Goal: Information Seeking & Learning: Learn about a topic

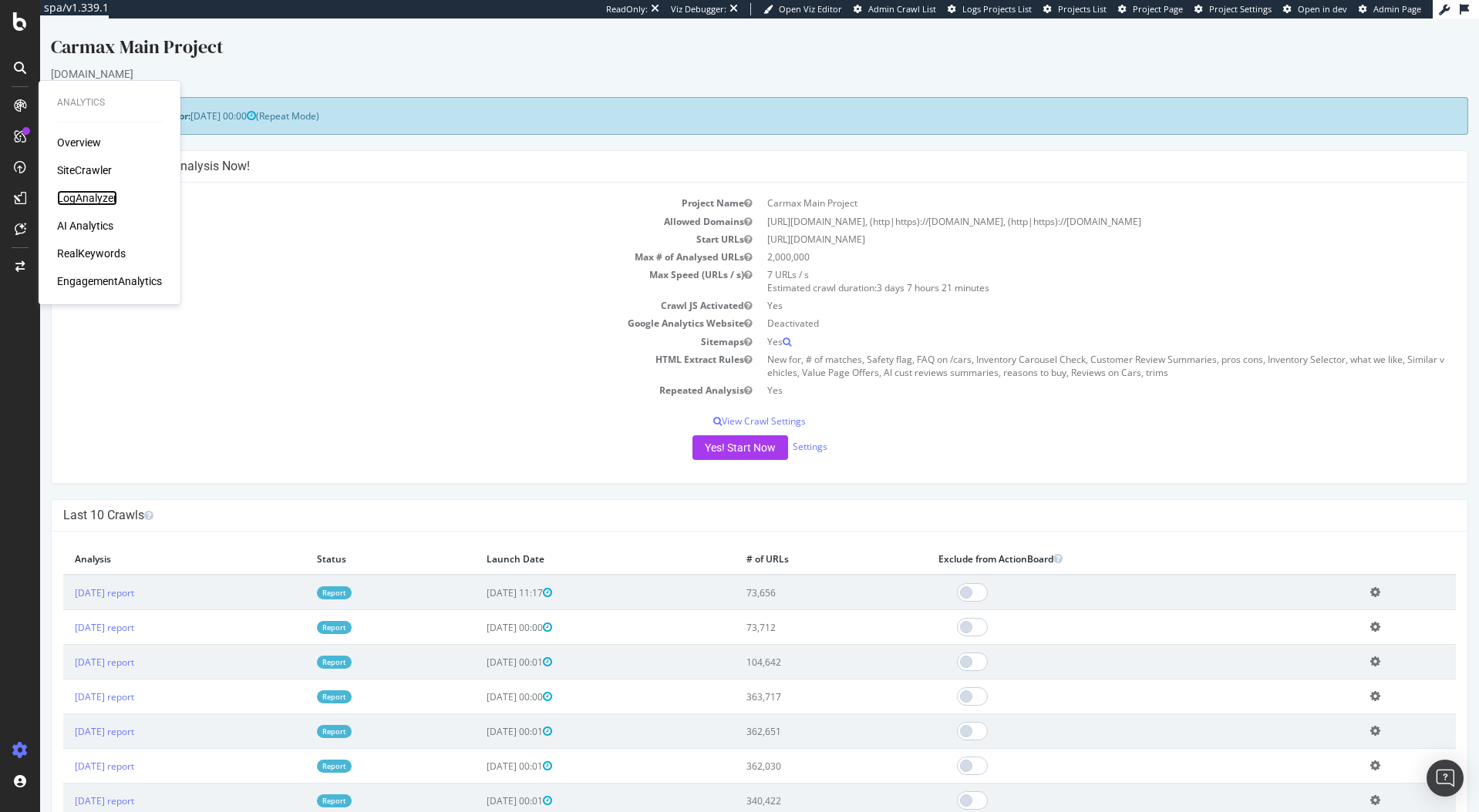
click at [77, 193] on div "LogAnalyzer" at bounding box center [87, 198] width 60 height 15
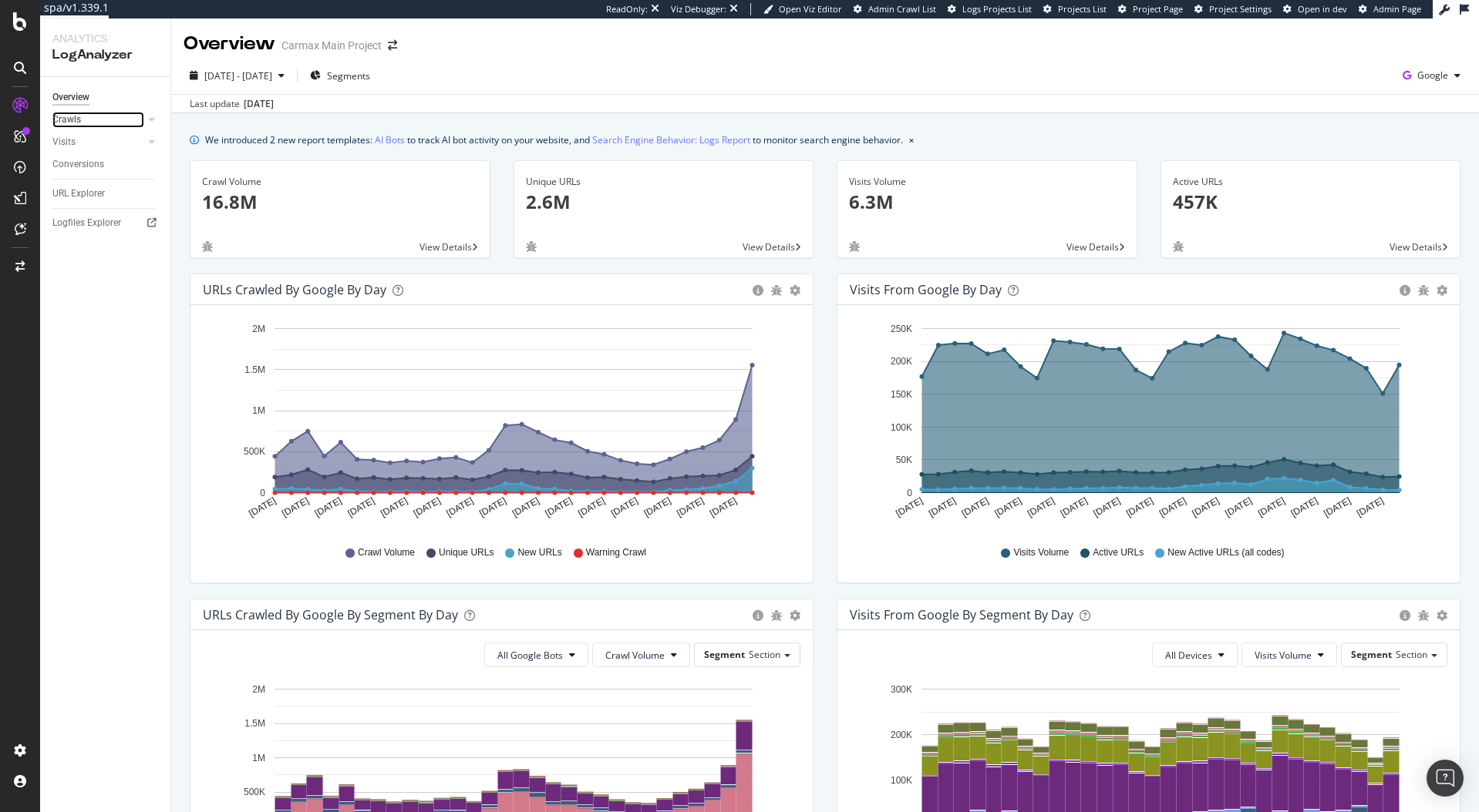
click at [82, 121] on link "Crawls" at bounding box center [98, 120] width 92 height 16
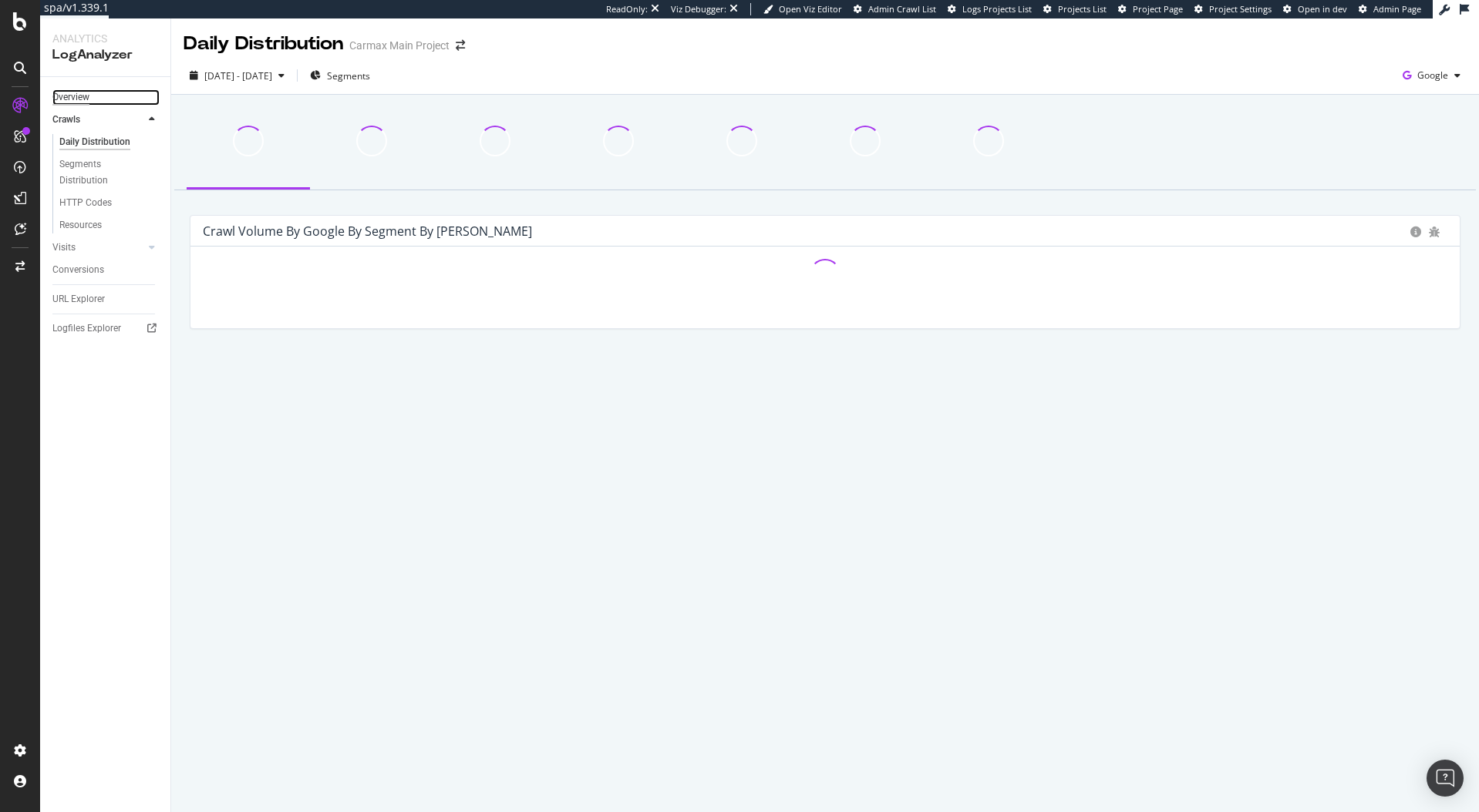
click at [68, 93] on div "Overview" at bounding box center [70, 98] width 37 height 16
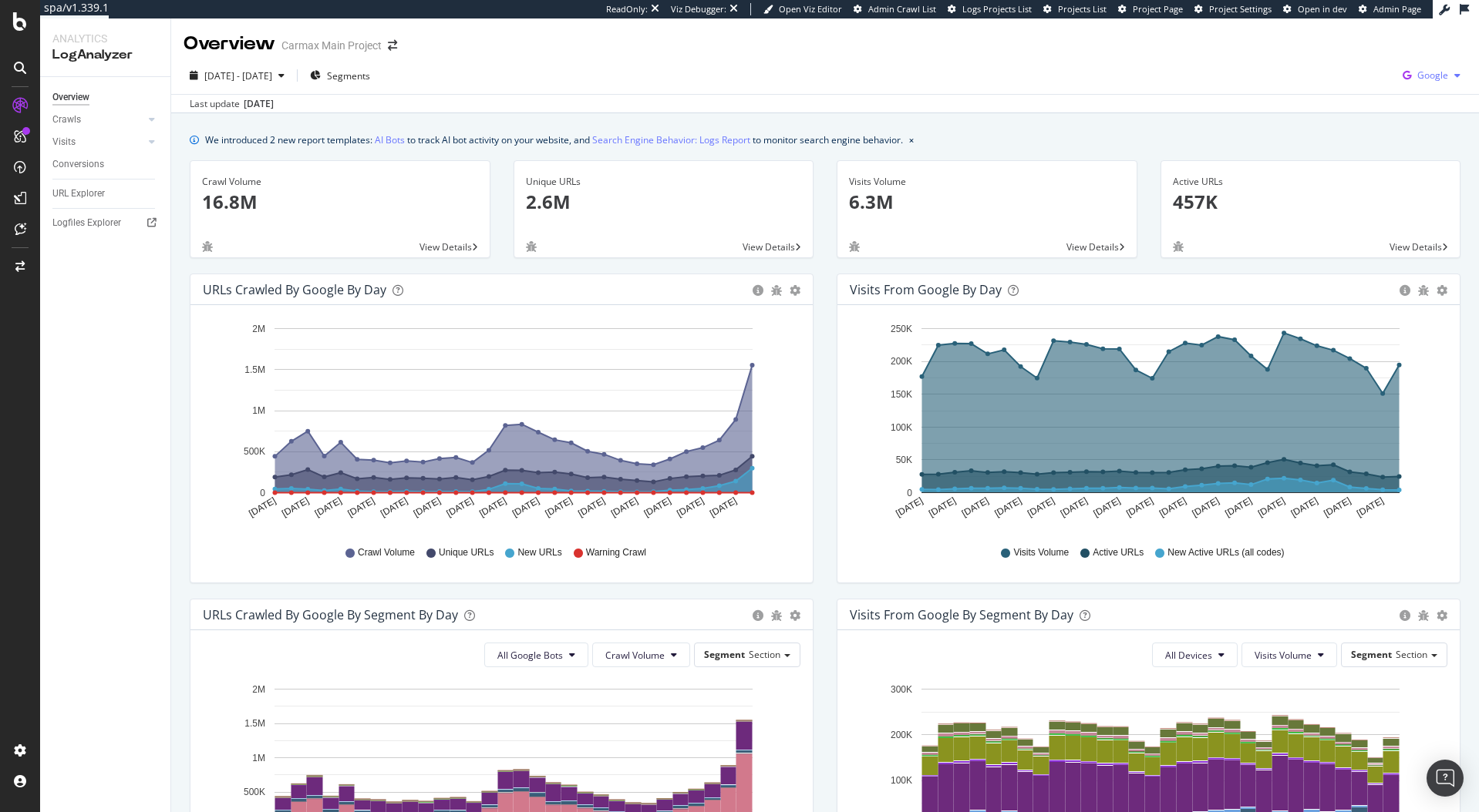
click at [1415, 81] on icon "button" at bounding box center [1406, 75] width 21 height 21
click at [1362, 91] on span "OpenAI" at bounding box center [1355, 90] width 57 height 14
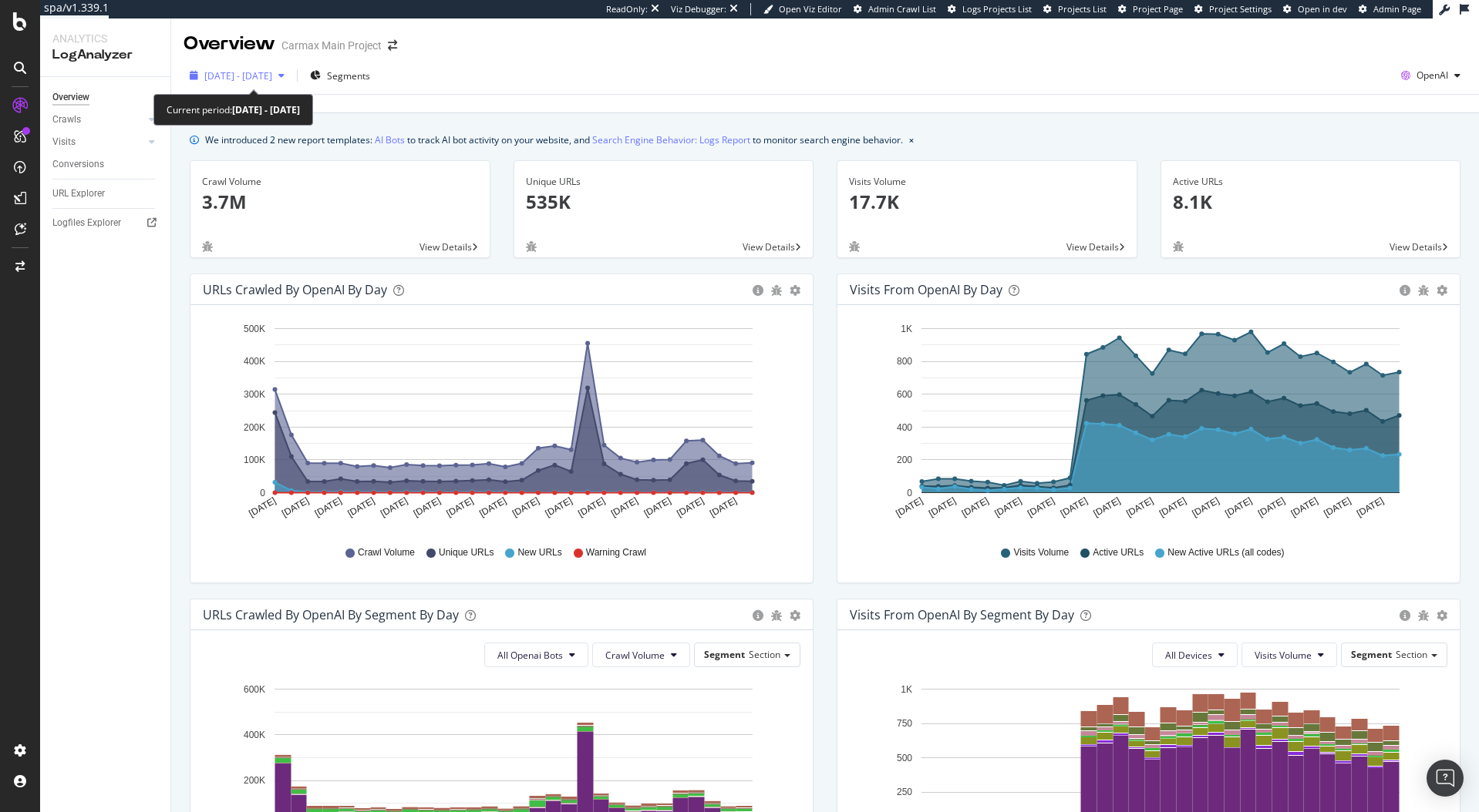
click at [272, 77] on span "2025 Sep. 7th - Oct. 6th" at bounding box center [238, 76] width 68 height 13
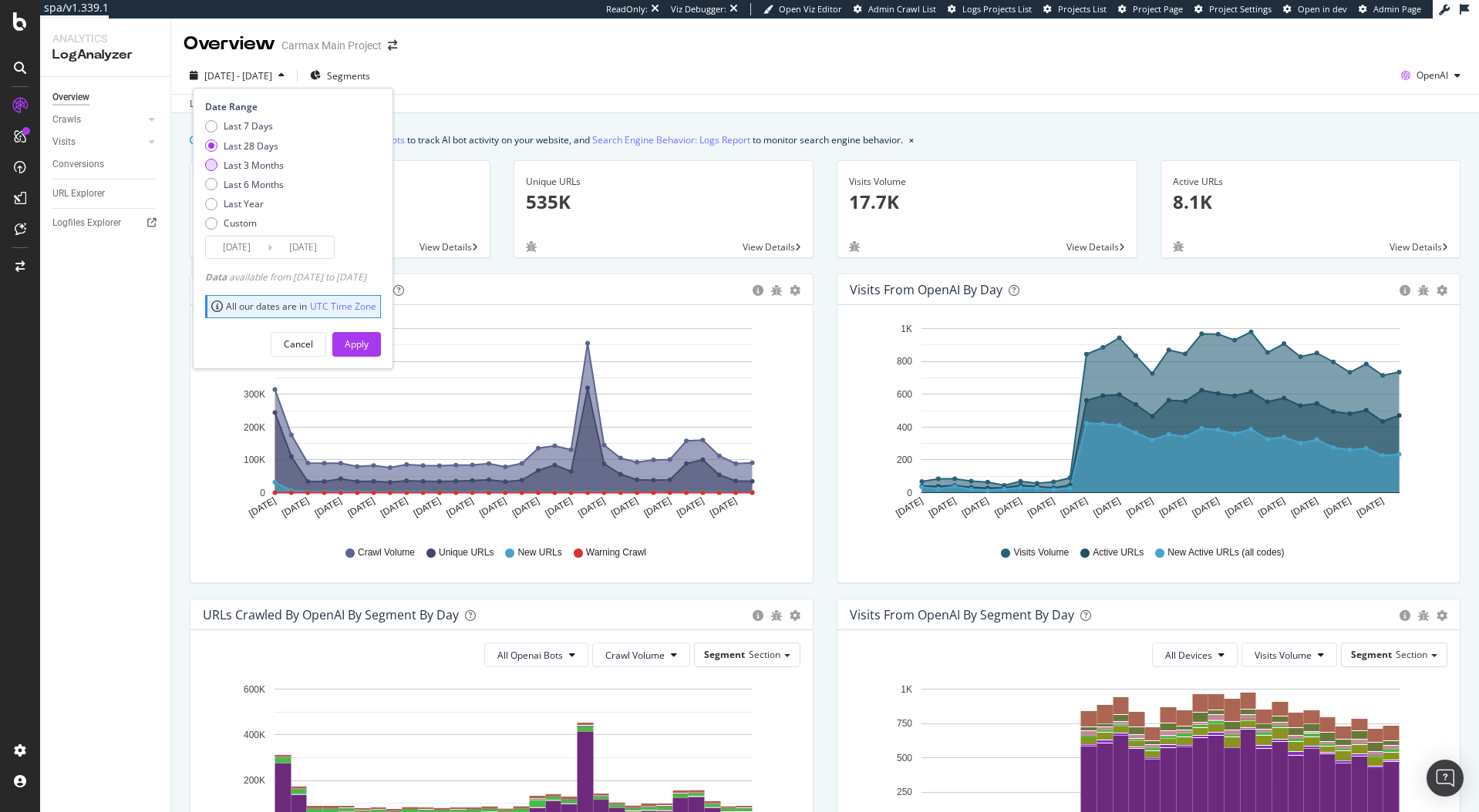
click at [216, 163] on div "Last 3 Months" at bounding box center [211, 165] width 12 height 12
type input "2025/07/07"
click at [368, 338] on div "Apply" at bounding box center [356, 344] width 24 height 13
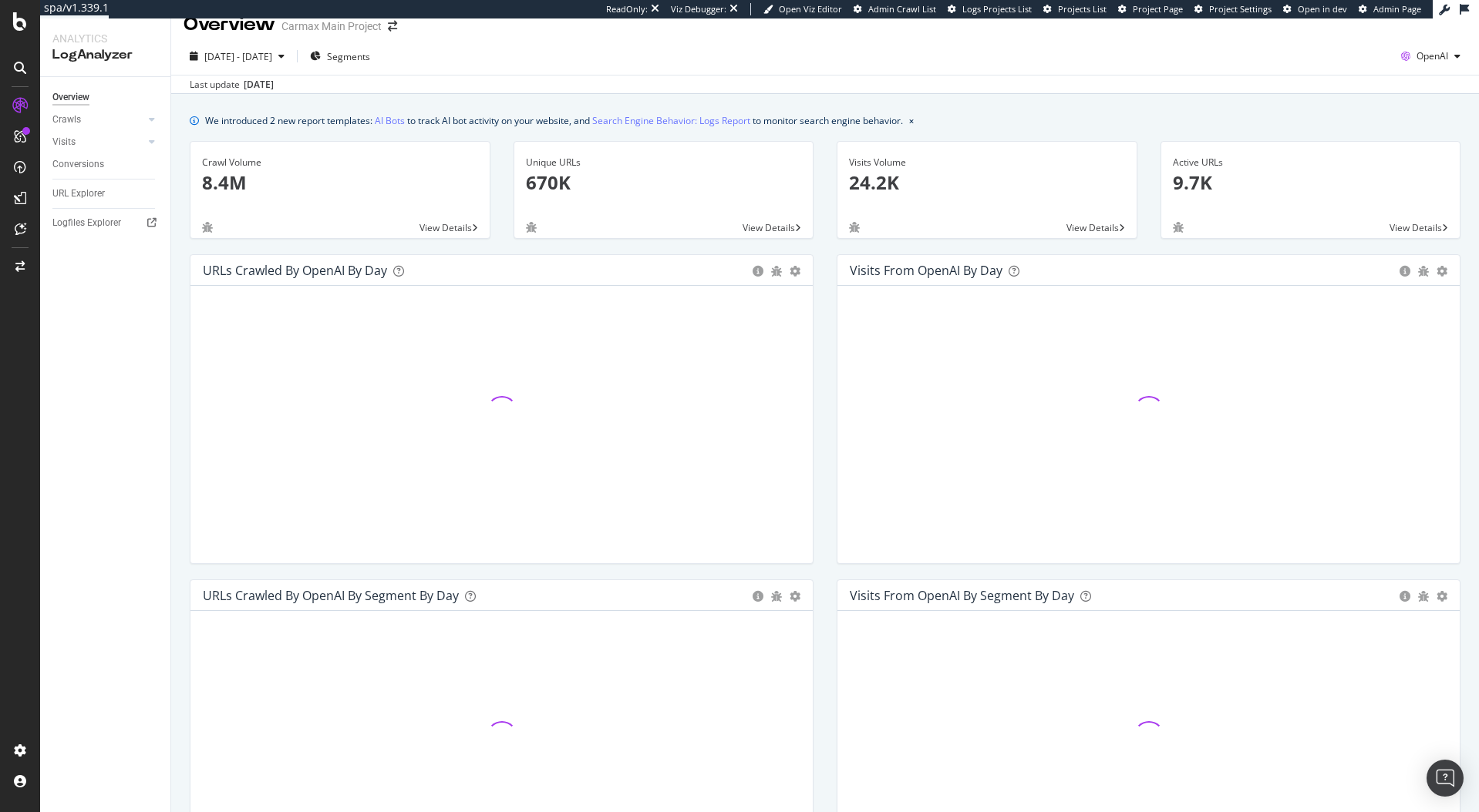
scroll to position [20, 0]
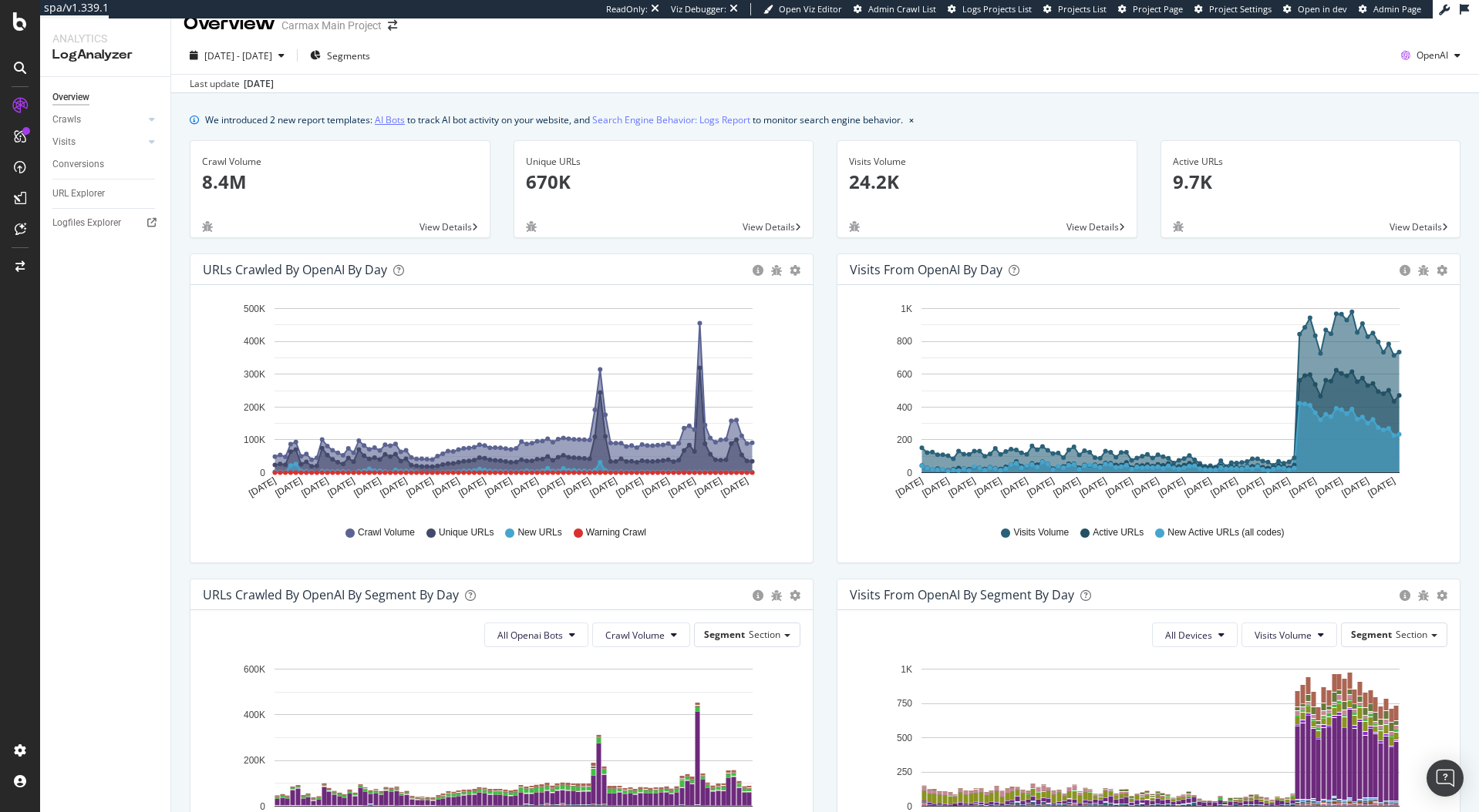
click at [387, 118] on link "AI Bots" at bounding box center [390, 120] width 30 height 16
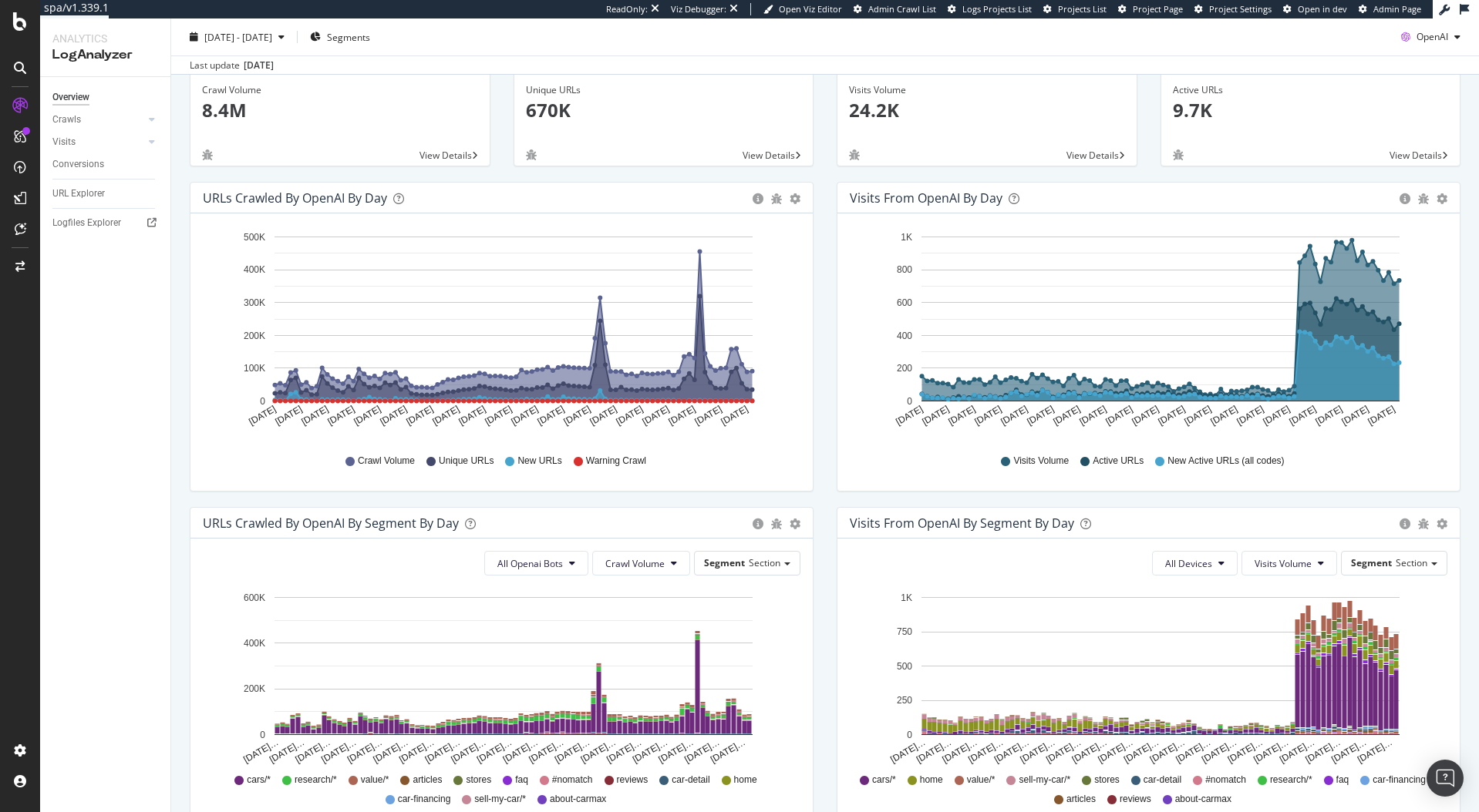
scroll to position [91, 0]
click at [1441, 35] on span "OpenAI" at bounding box center [1432, 37] width 32 height 13
click at [1420, 147] on span "Other AI Bots" at bounding box center [1433, 153] width 57 height 14
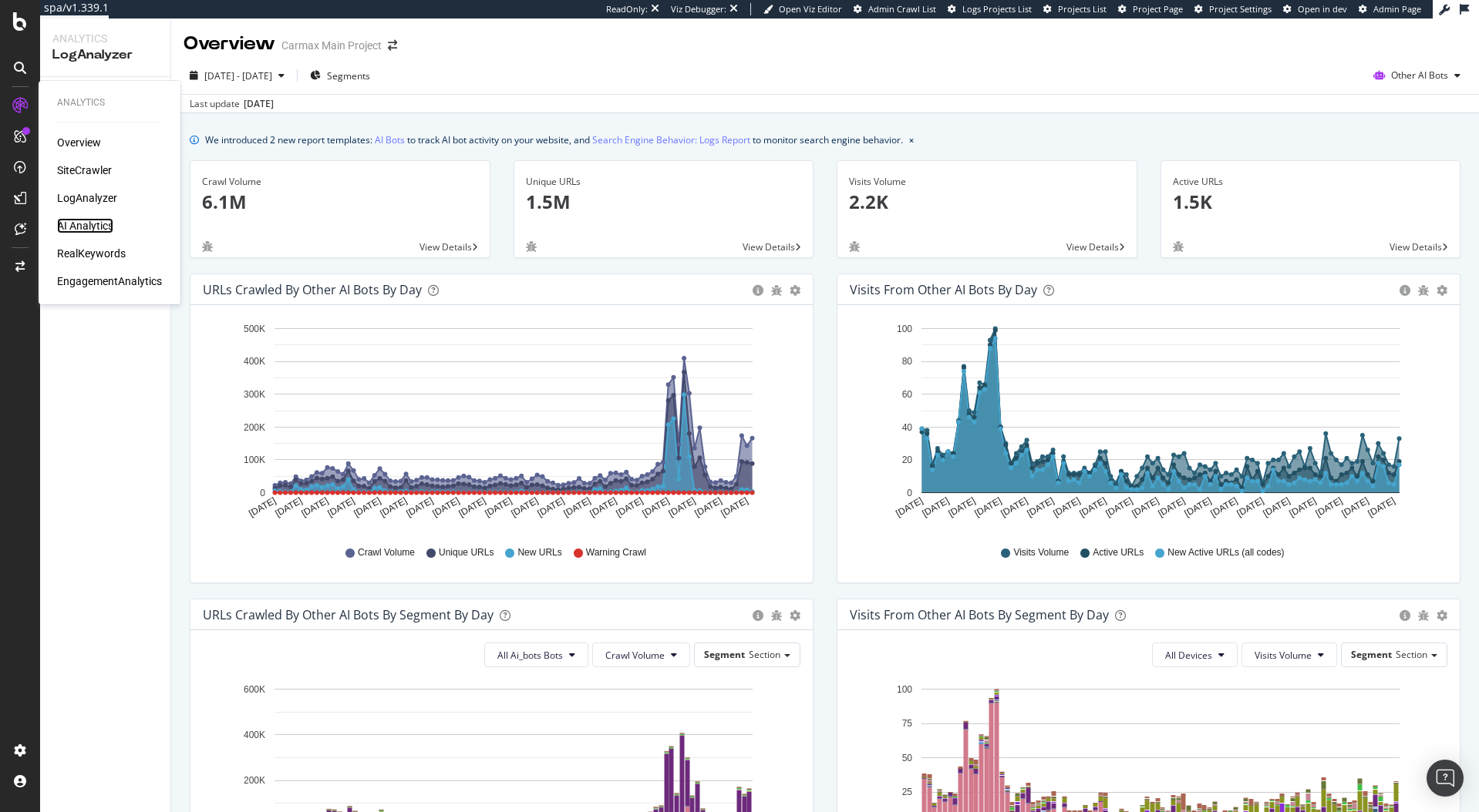
click at [72, 229] on div "AI Analytics" at bounding box center [85, 226] width 56 height 15
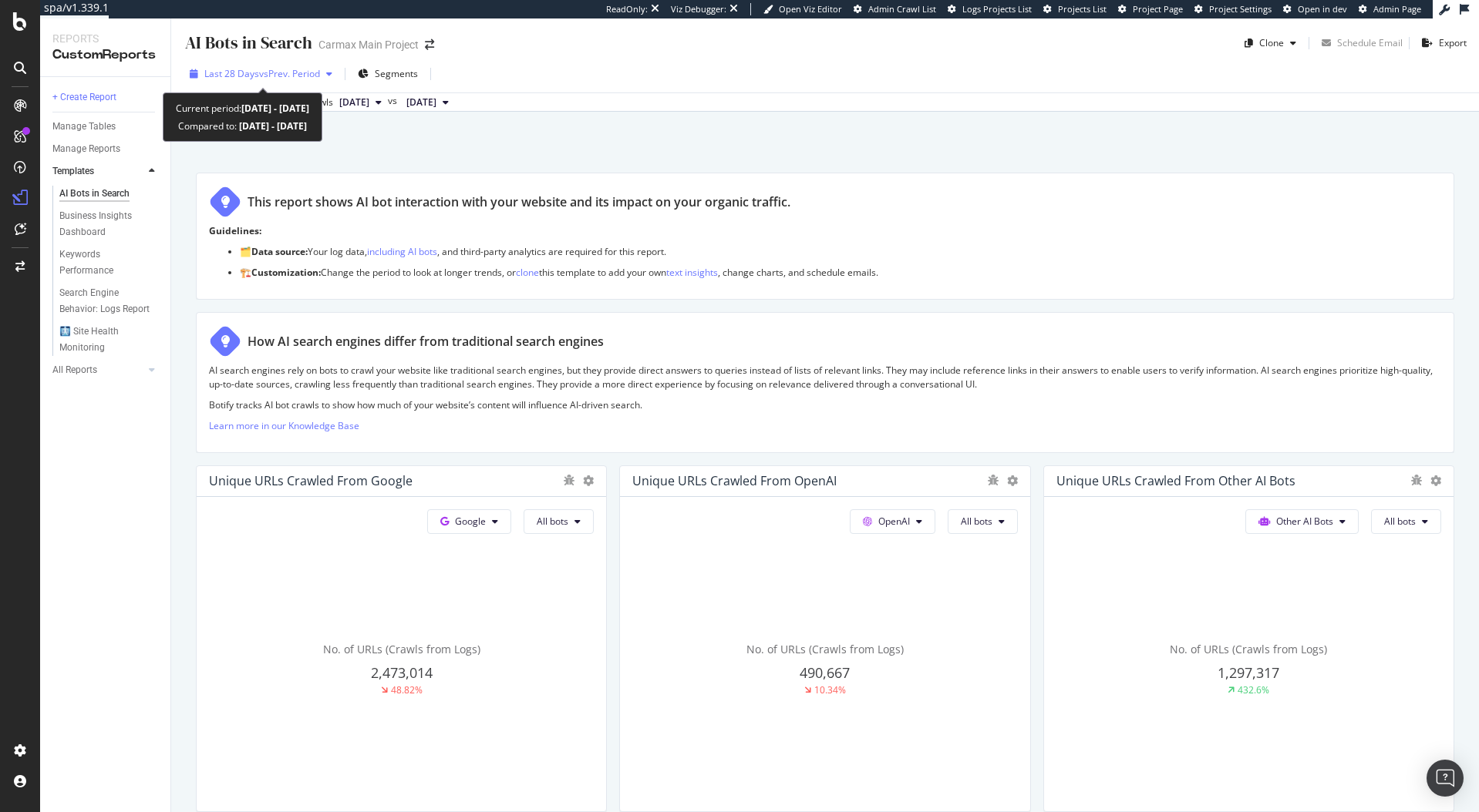
click at [285, 70] on span "vs Prev. Period" at bounding box center [289, 73] width 61 height 13
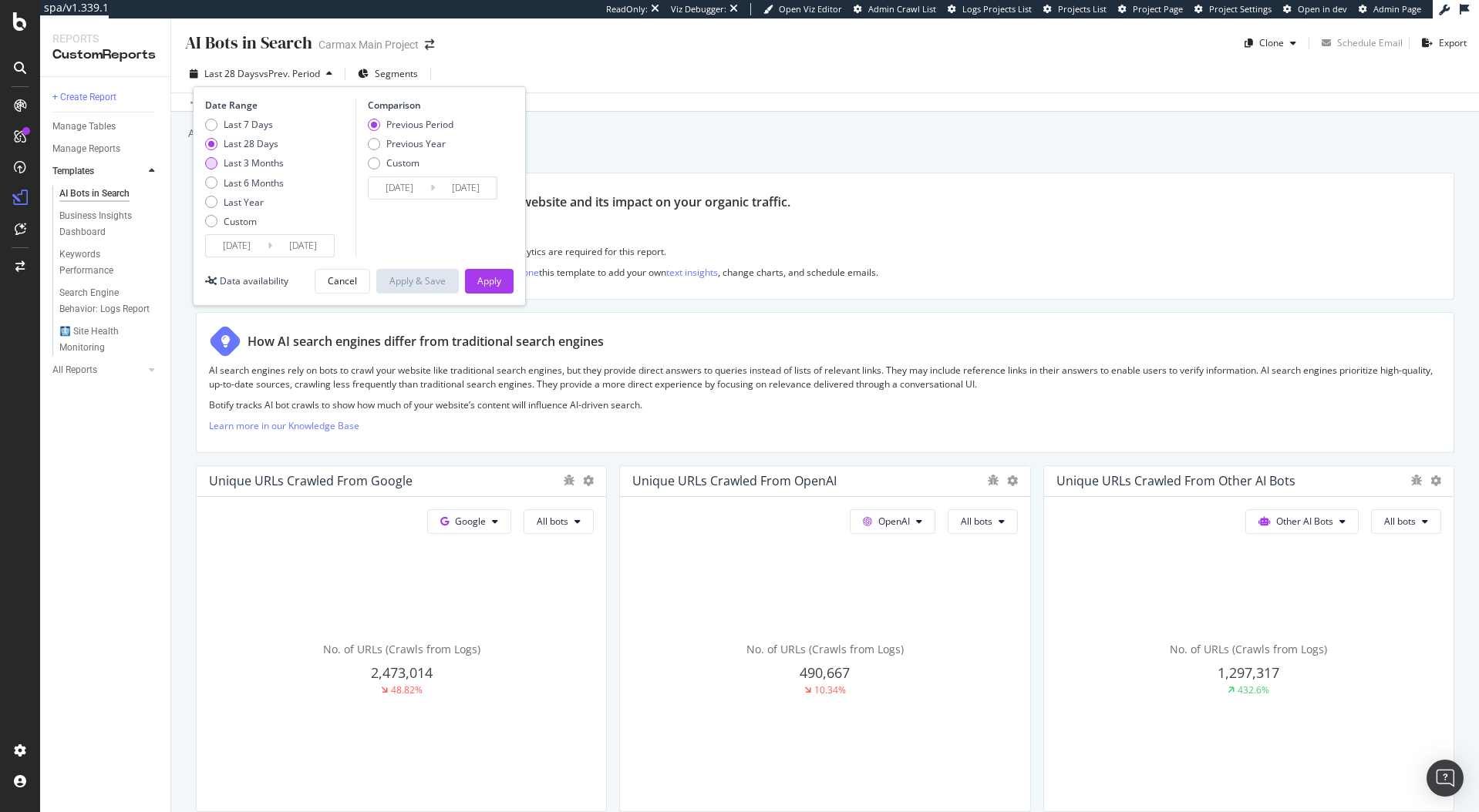
click at [234, 165] on div "Last 3 Months" at bounding box center [253, 163] width 60 height 13
type input "2025/07/07"
type input "2025/04/06"
type input "2025/07/06"
click at [497, 296] on div "Date Range Last 7 Days Last 28 Days Last 3 Months Last 6 Months Last Year Custo…" at bounding box center [359, 196] width 333 height 220
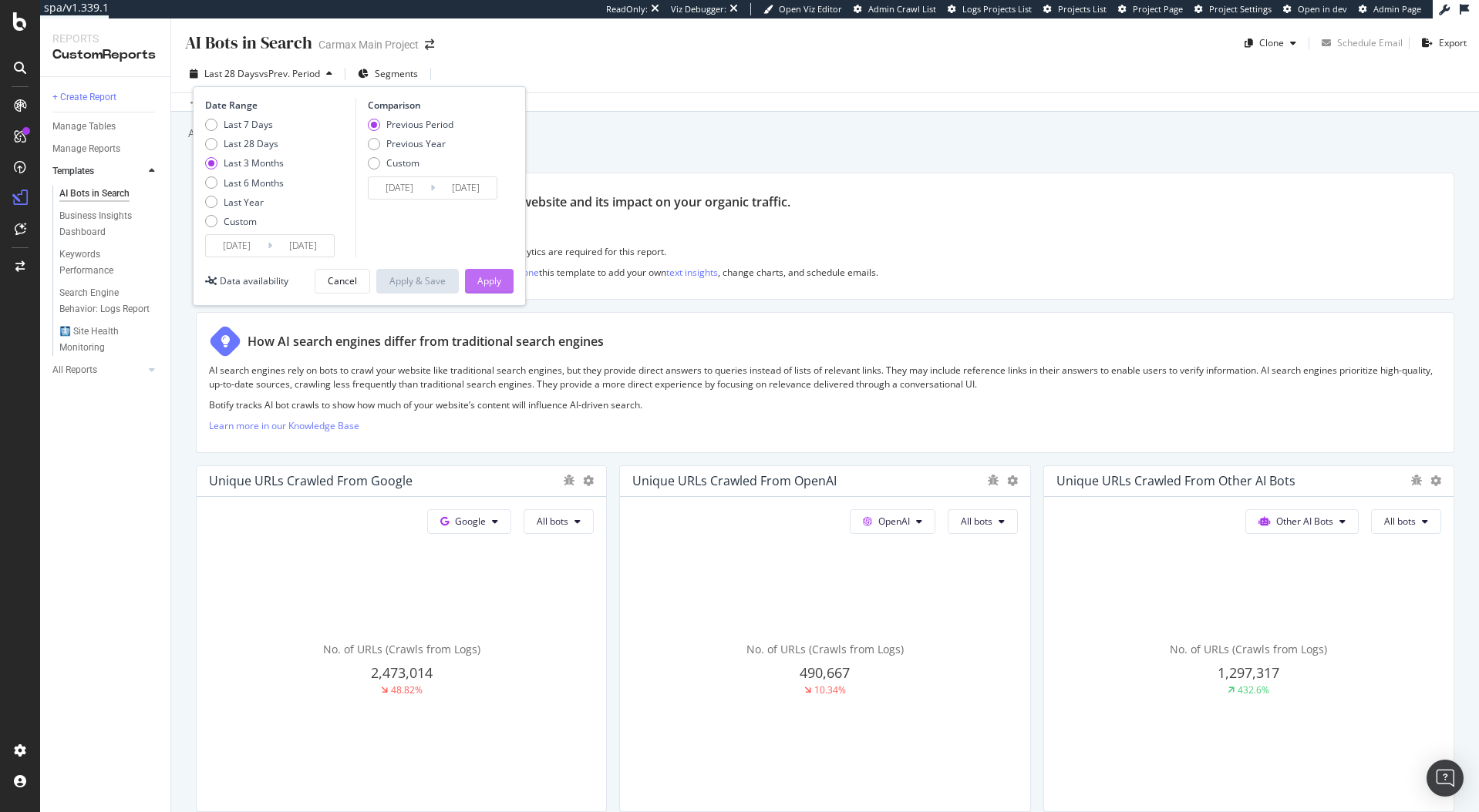
click at [497, 284] on div "Apply" at bounding box center [489, 281] width 24 height 13
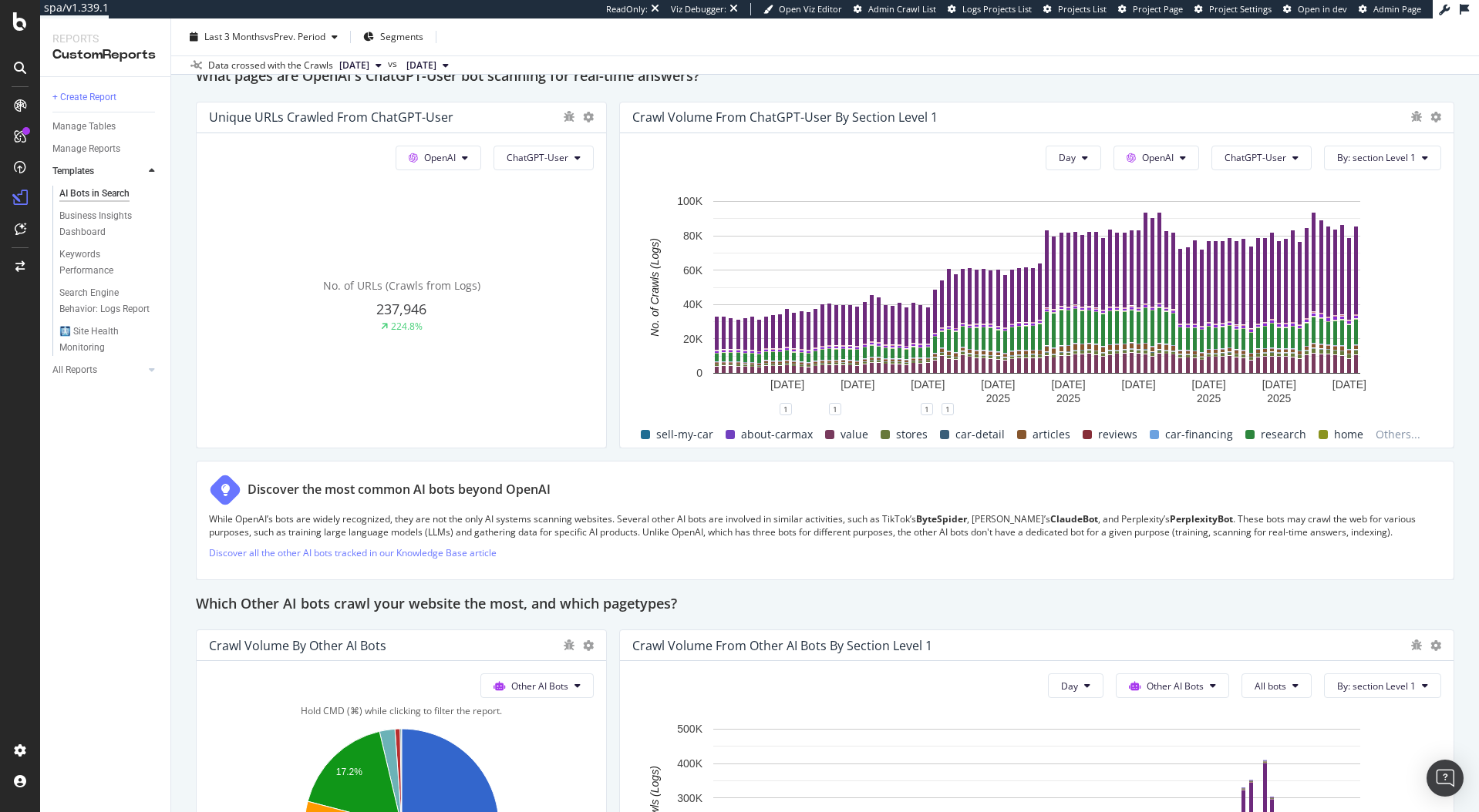
scroll to position [1633, 0]
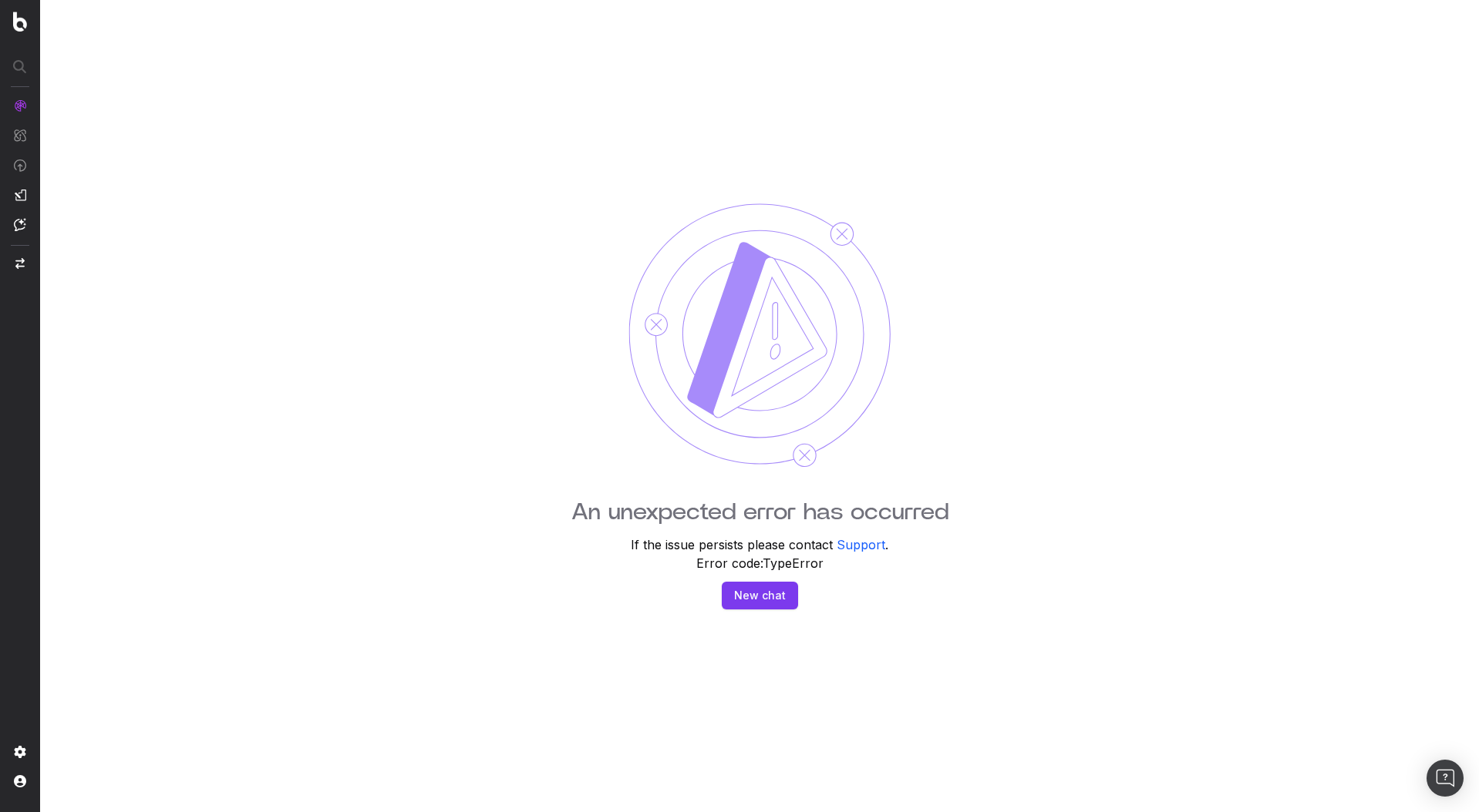
click at [14, 7] on nav at bounding box center [20, 406] width 40 height 812
click at [14, 24] on img at bounding box center [20, 21] width 14 height 20
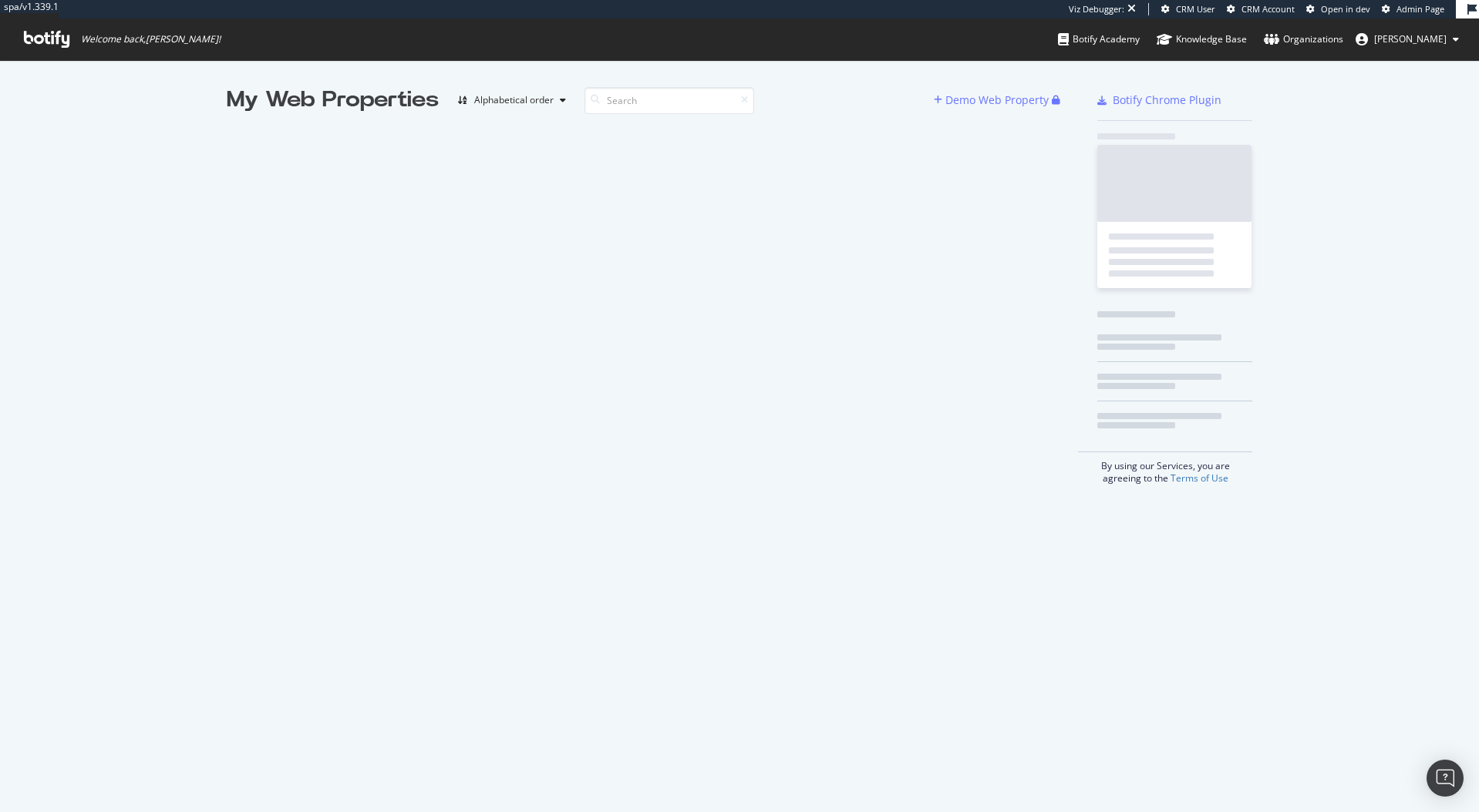
scroll to position [812, 1479]
